Goal: Complete application form: Complete application form

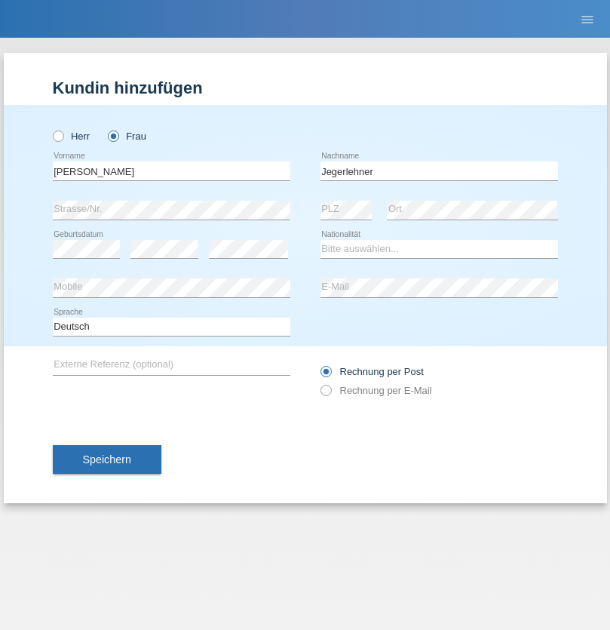
type input "Jegerlehner"
select select "CH"
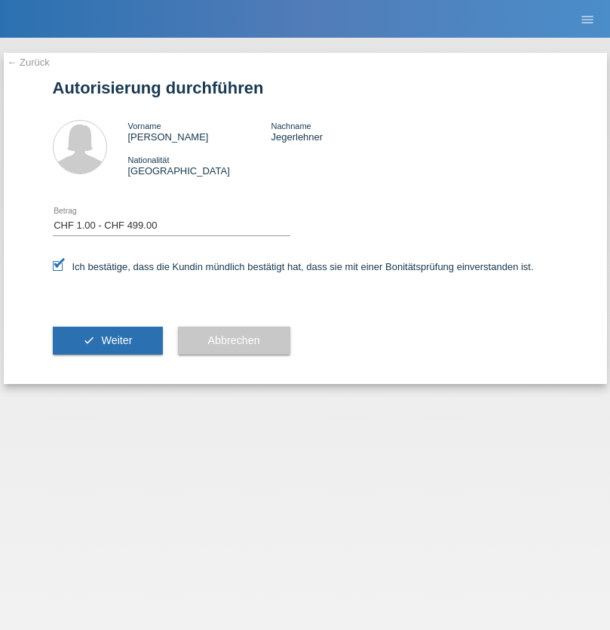
select select "1"
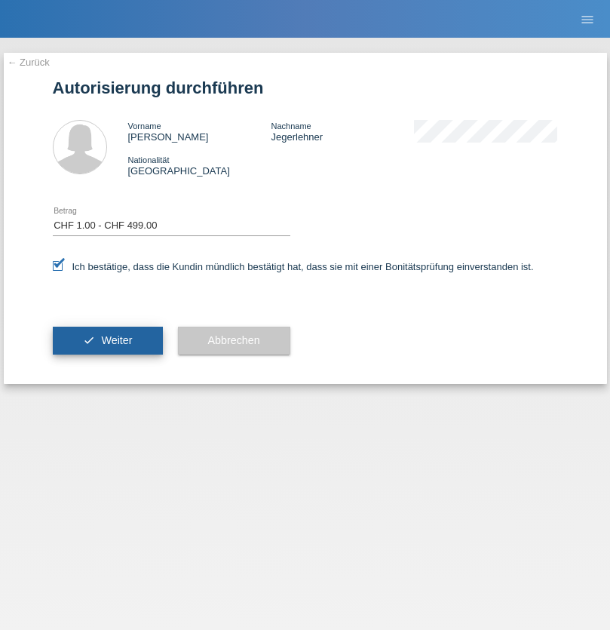
click at [107, 340] on span "Weiter" at bounding box center [116, 340] width 31 height 12
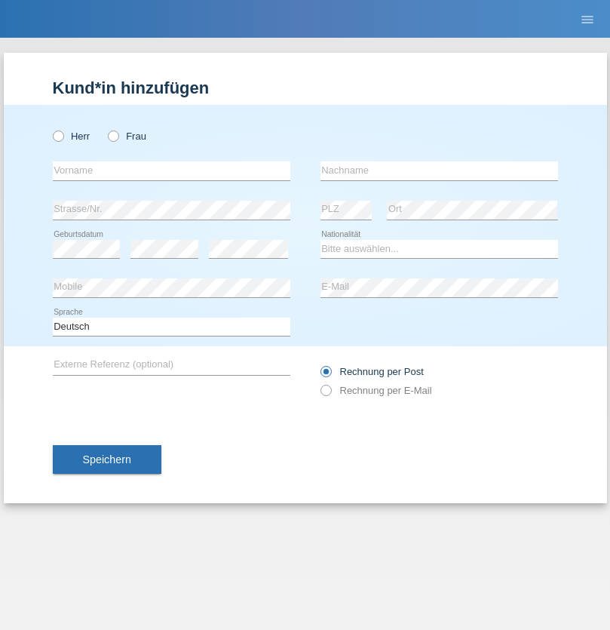
radio input "true"
click at [171, 170] on input "text" at bounding box center [171, 170] width 237 height 19
type input "pakchunli@outlook.com"
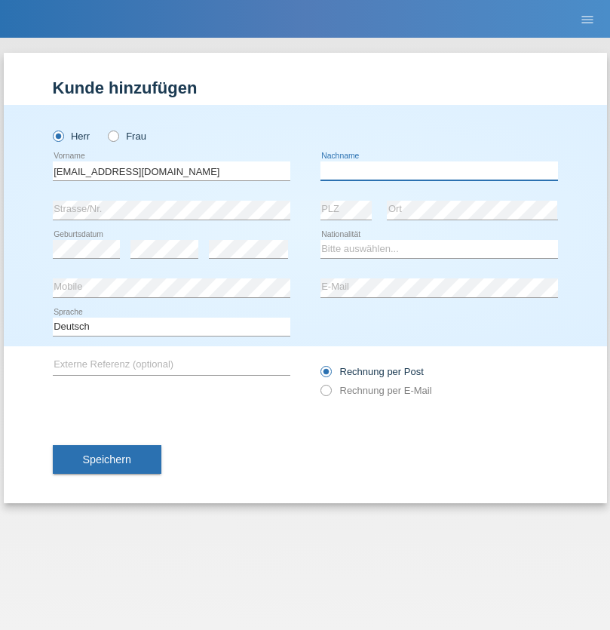
click at [439, 170] on input "text" at bounding box center [438, 170] width 237 height 19
type input "Li"
select select "TO"
select select "C"
select select "01"
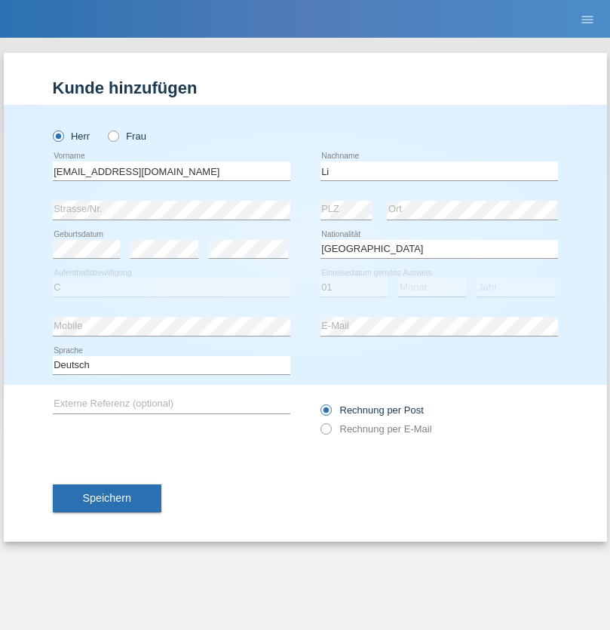
select select "01"
select select "1996"
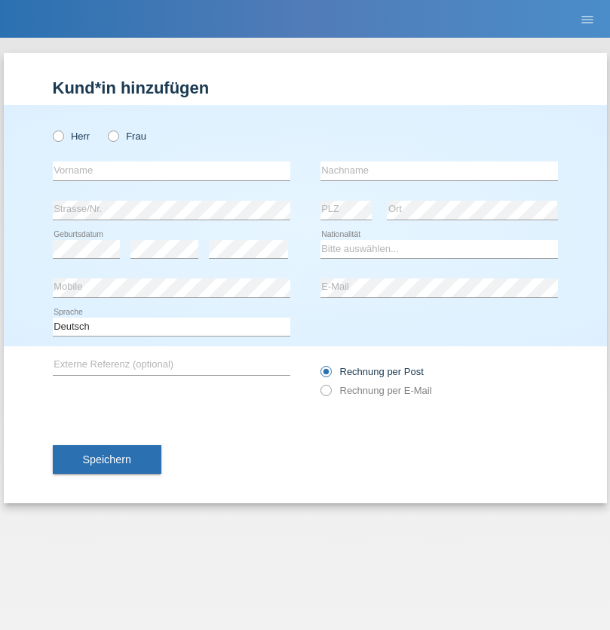
radio input "true"
click at [171, 170] on input "text" at bounding box center [171, 170] width 237 height 19
type input "Michel"
click at [439, 170] on input "text" at bounding box center [438, 170] width 237 height 19
type input "Farner"
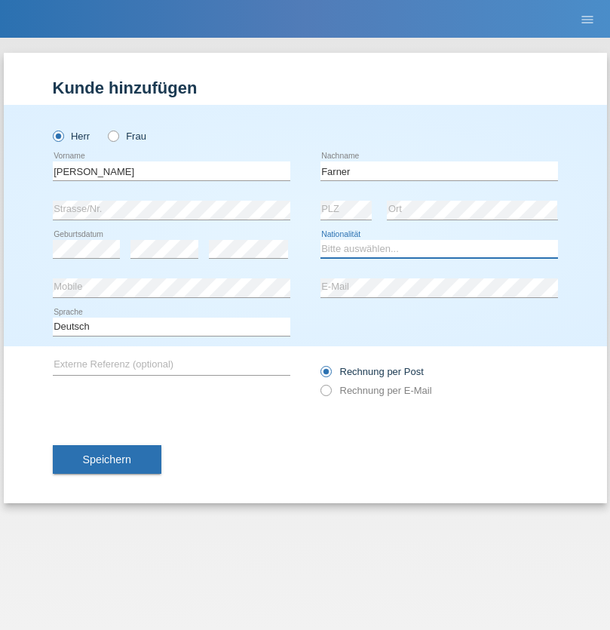
select select "CH"
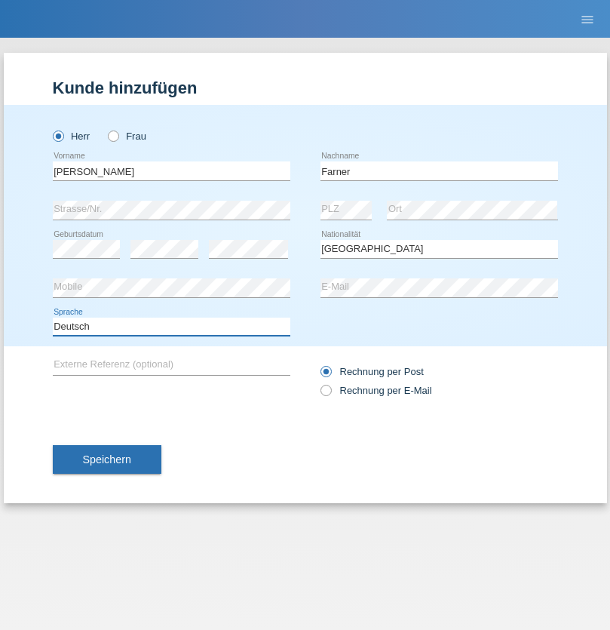
select select "en"
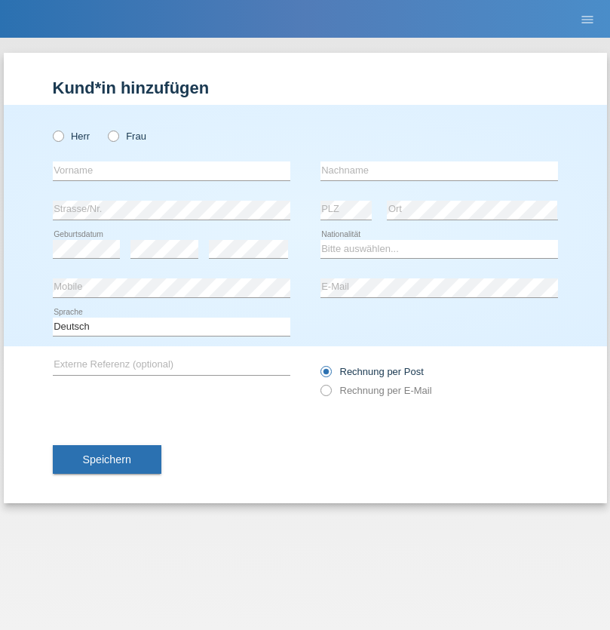
radio input "true"
select select "NL"
select select "C"
select select "01"
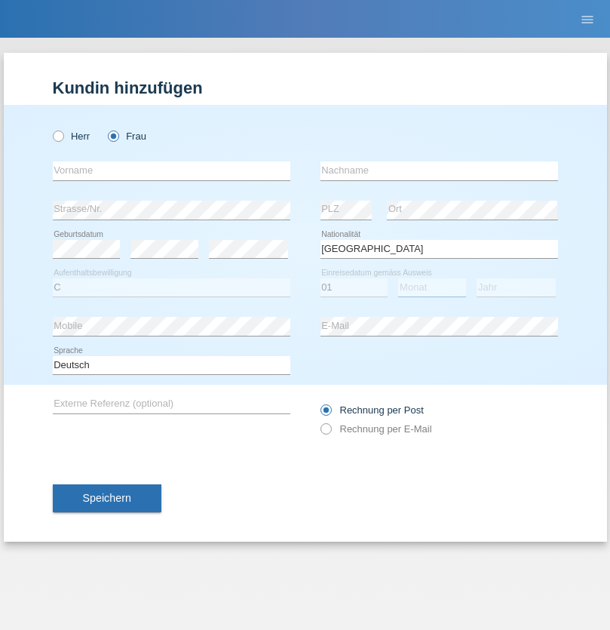
select select "01"
select select "2021"
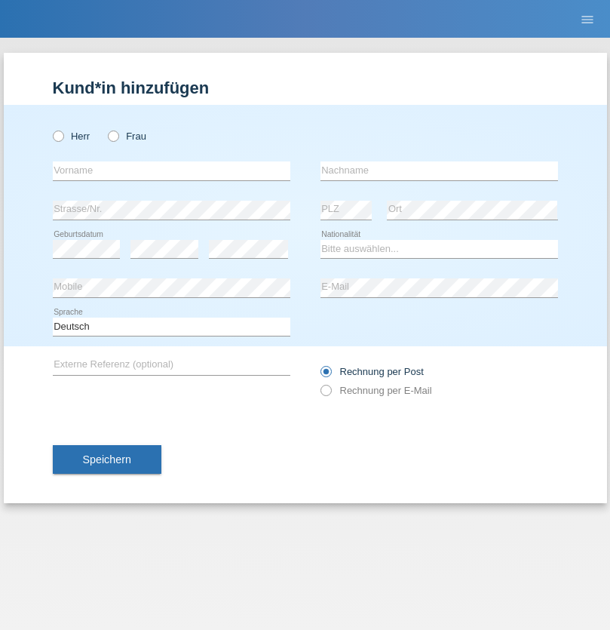
radio input "true"
click at [171, 170] on input "text" at bounding box center [171, 170] width 237 height 19
type input "[PERSON_NAME]"
click at [439, 170] on input "text" at bounding box center [438, 170] width 237 height 19
type input "Amaral"
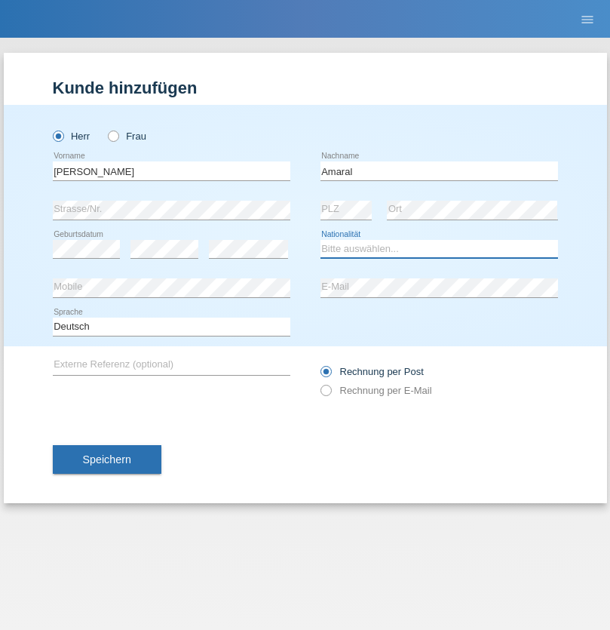
select select "PT"
select select "C"
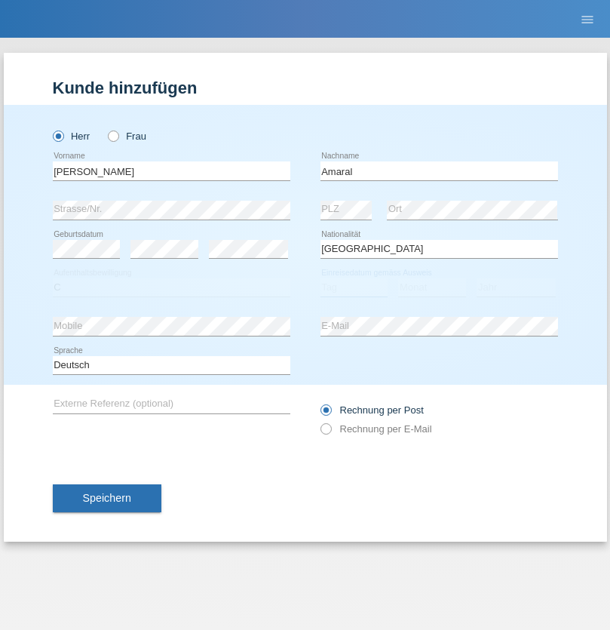
select select "06"
select select "07"
select select "2019"
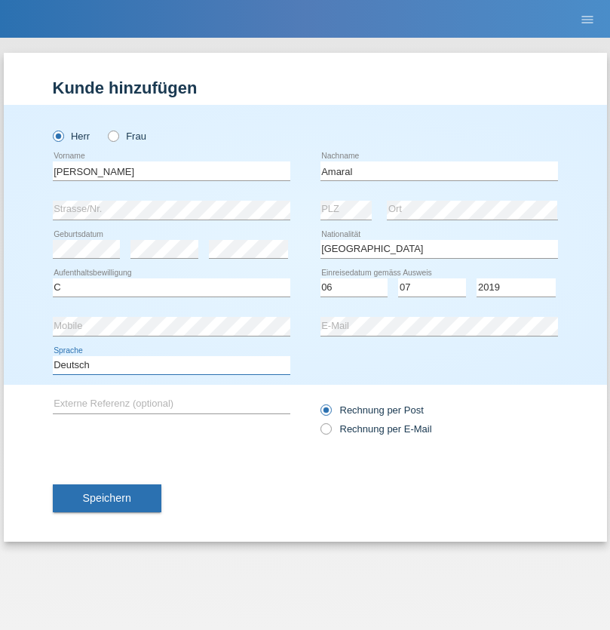
select select "en"
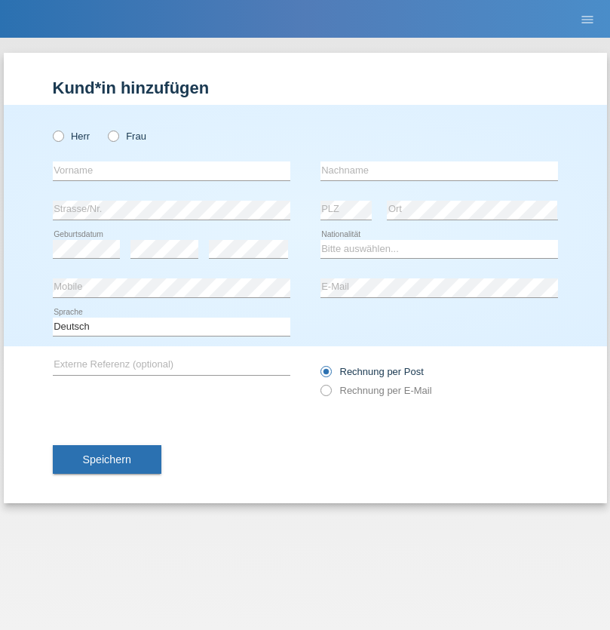
radio input "true"
click at [171, 170] on input "text" at bounding box center [171, 170] width 237 height 19
type input "tim"
click at [439, 170] on input "text" at bounding box center [438, 170] width 237 height 19
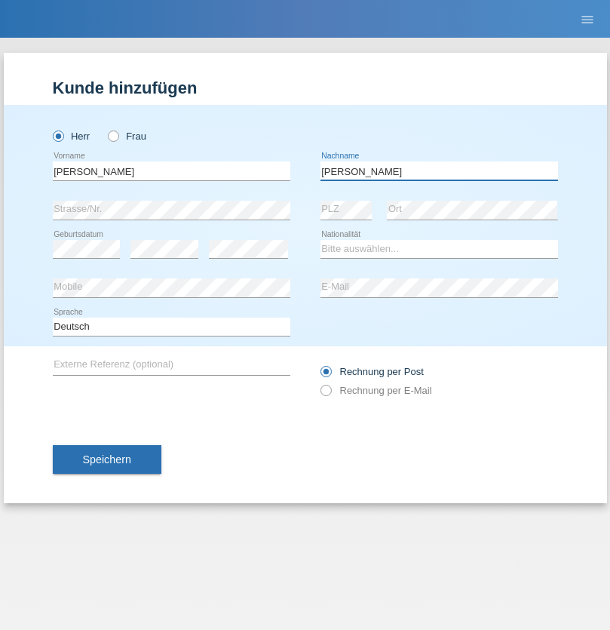
type input "Krüger"
select select "DE"
select select "C"
select select "05"
select select "04"
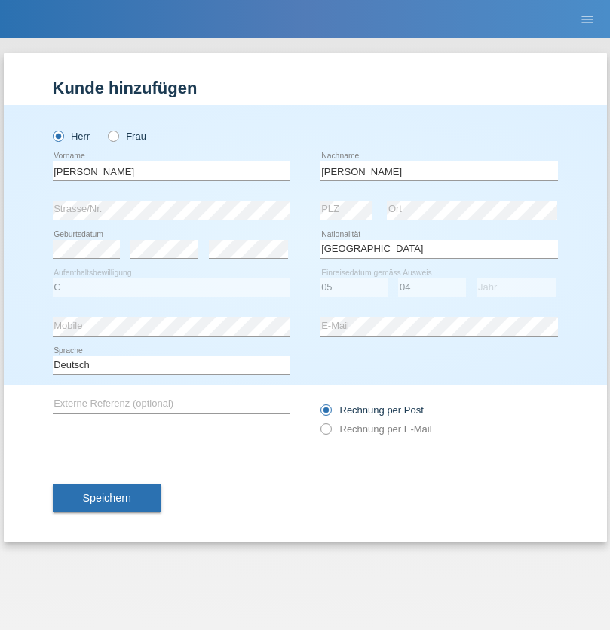
select select "2021"
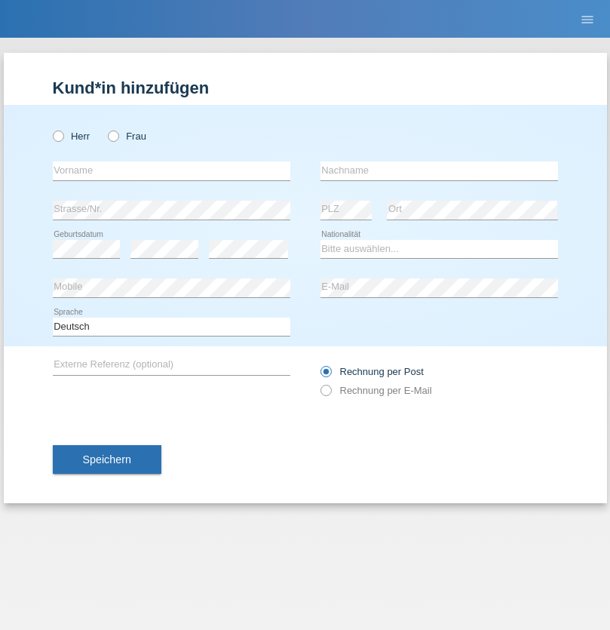
radio input "true"
click at [171, 170] on input "text" at bounding box center [171, 170] width 237 height 19
type input "[PERSON_NAME]"
click at [439, 170] on input "text" at bounding box center [438, 170] width 237 height 19
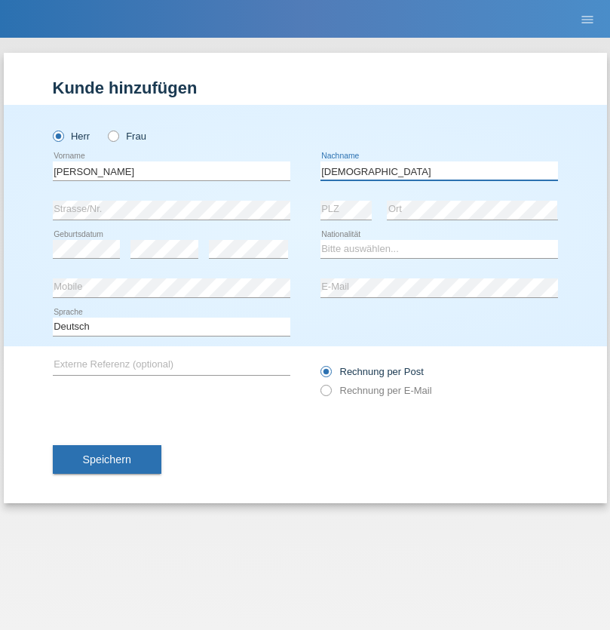
type input "[DEMOGRAPHIC_DATA]"
select select "CH"
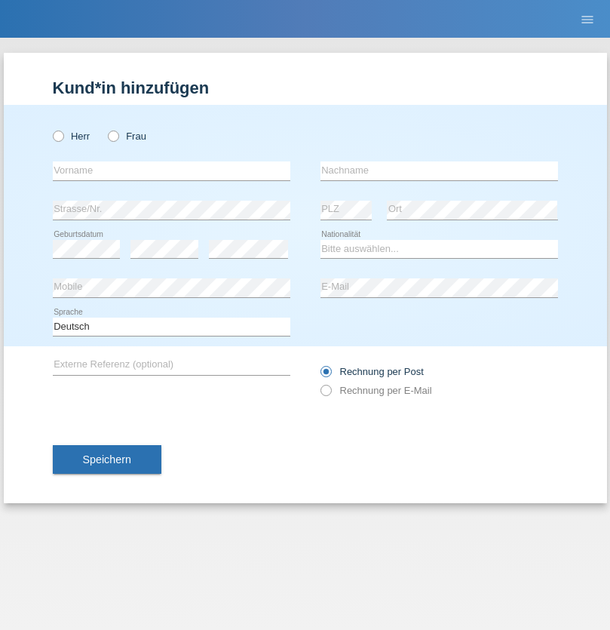
radio input "true"
click at [171, 170] on input "text" at bounding box center [171, 170] width 237 height 19
type input "agnertina"
click at [439, 170] on input "text" at bounding box center [438, 170] width 237 height 19
type input "noshaj"
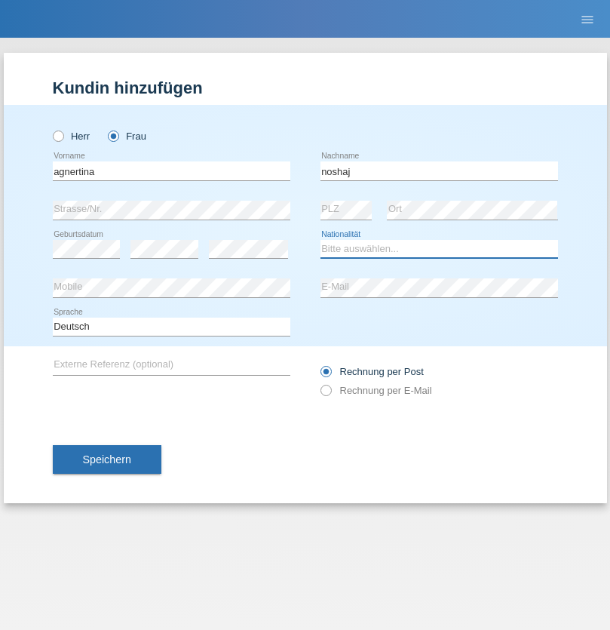
select select "NL"
select select "C"
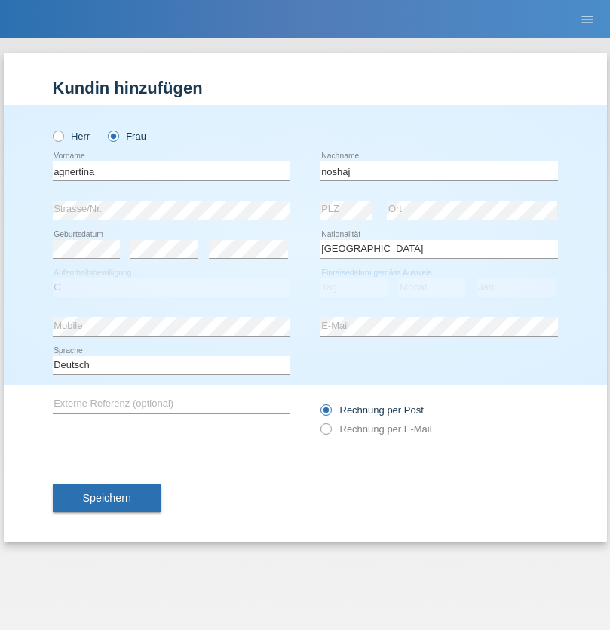
select select "01"
select select "08"
select select "2021"
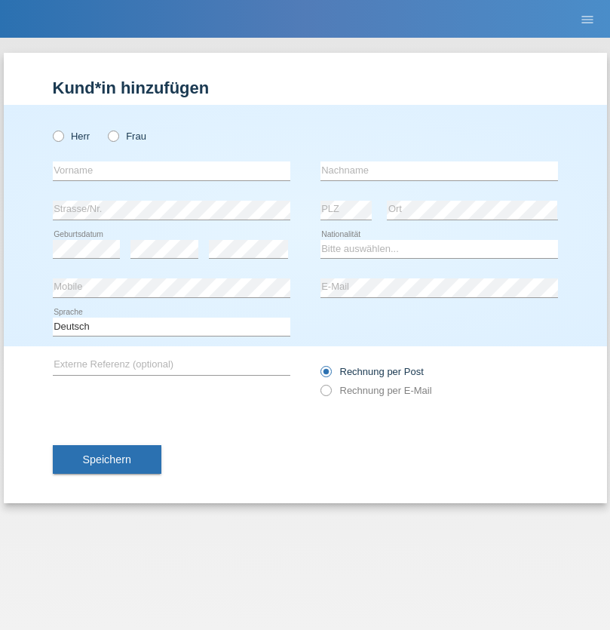
radio input "true"
click at [171, 170] on input "text" at bounding box center [171, 170] width 237 height 19
type input "Miguel"
click at [439, 170] on input "text" at bounding box center [438, 170] width 237 height 19
type input "Pinzo"
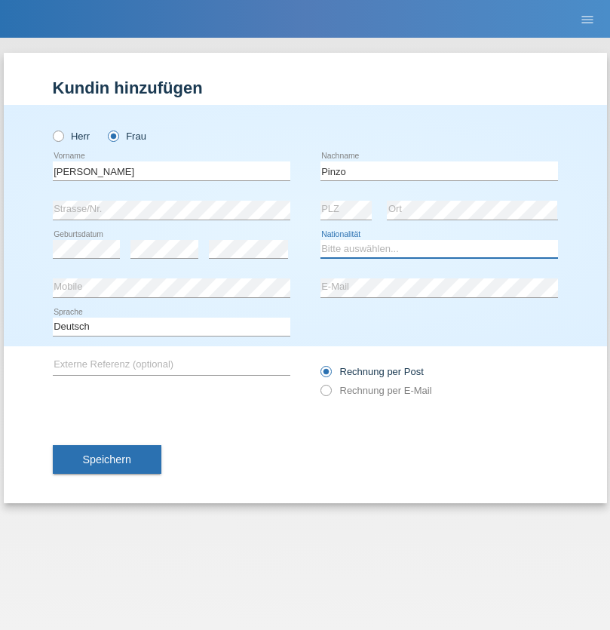
select select "CH"
radio input "true"
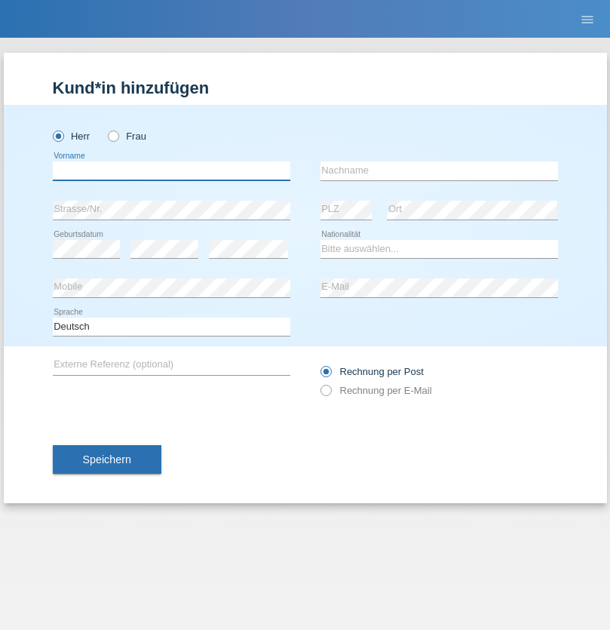
click at [171, 170] on input "text" at bounding box center [171, 170] width 237 height 19
type input "ali"
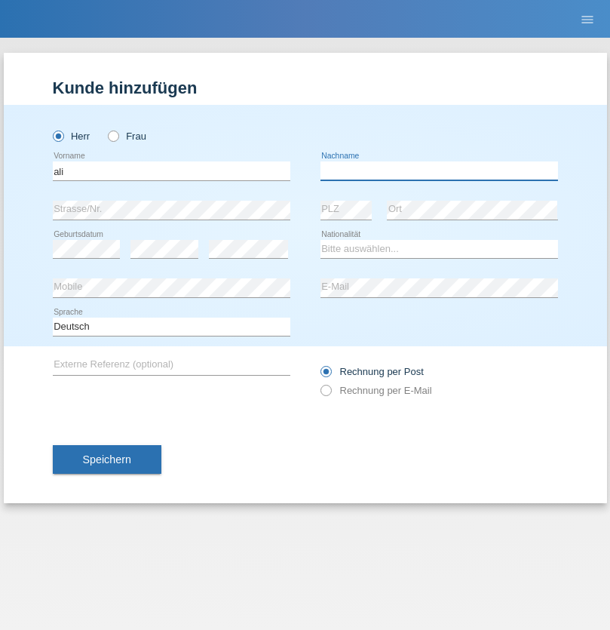
click at [439, 170] on input "text" at bounding box center [438, 170] width 237 height 19
type input "Amini"
select select "AF"
select select "C"
select select "18"
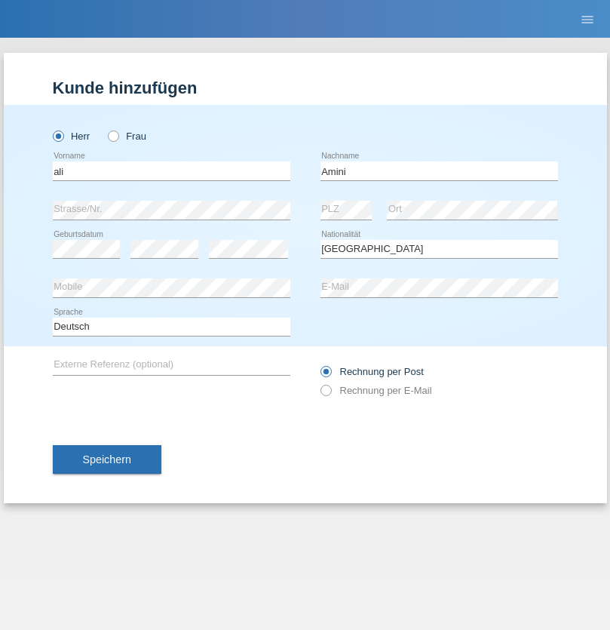
select select "08"
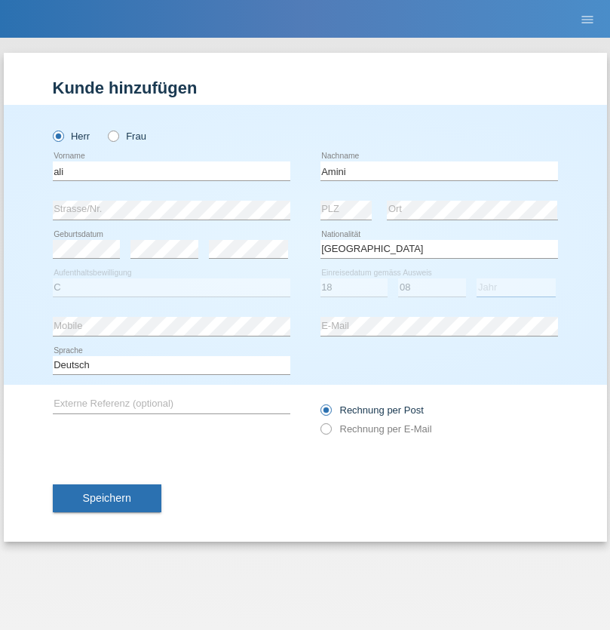
select select "2015"
